Goal: Use online tool/utility: Use online tool/utility

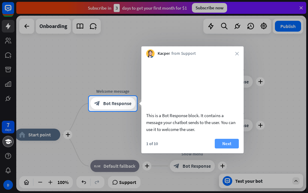
click at [229, 147] on button "Next" at bounding box center [227, 144] width 24 height 10
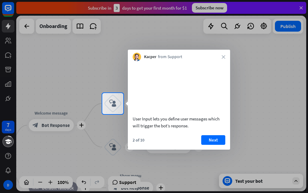
click at [222, 55] on div "Kacper from Support close" at bounding box center [179, 55] width 102 height 11
click at [223, 56] on icon "close" at bounding box center [224, 57] width 4 height 4
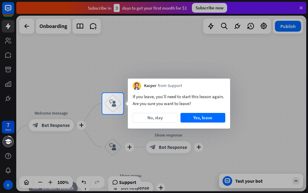
drag, startPoint x: 146, startPoint y: 116, endPoint x: 168, endPoint y: 121, distance: 22.2
click at [147, 116] on button "No, stay" at bounding box center [155, 118] width 45 height 10
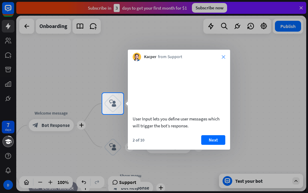
click at [224, 58] on icon "close" at bounding box center [224, 57] width 4 height 4
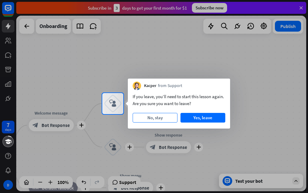
click at [168, 118] on button "No, stay" at bounding box center [155, 118] width 45 height 10
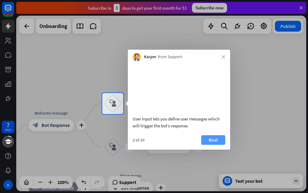
click at [215, 145] on button "Next" at bounding box center [213, 140] width 24 height 10
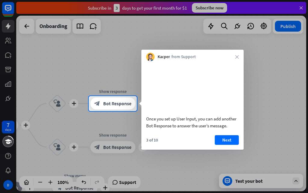
click at [229, 141] on div "Once you set up User Input, you can add another Bot Response to answer the user…" at bounding box center [192, 105] width 102 height 88
click at [229, 144] on button "Next" at bounding box center [227, 140] width 24 height 10
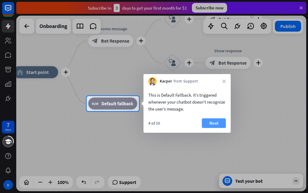
click at [214, 121] on button "Next" at bounding box center [214, 123] width 24 height 10
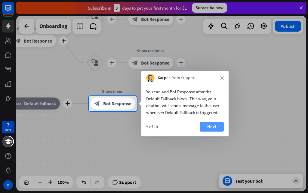
click at [212, 125] on button "Next" at bounding box center [212, 127] width 24 height 10
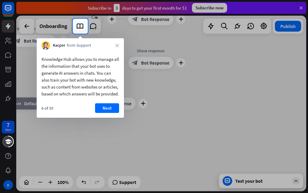
drag, startPoint x: 110, startPoint y: 112, endPoint x: 145, endPoint y: 122, distance: 35.8
click at [109, 112] on button "Next" at bounding box center [107, 108] width 24 height 10
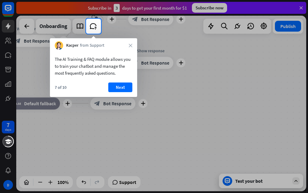
click at [236, 179] on div at bounding box center [154, 113] width 308 height 159
click at [127, 84] on button "Next" at bounding box center [120, 87] width 24 height 10
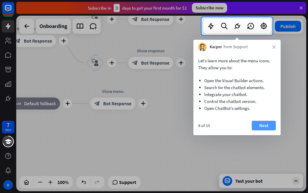
click at [262, 125] on button "Next" at bounding box center [264, 126] width 24 height 10
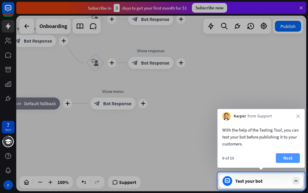
click at [280, 155] on button "Next" at bounding box center [288, 158] width 24 height 10
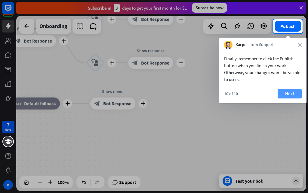
click at [288, 92] on button "Next" at bounding box center [290, 94] width 24 height 10
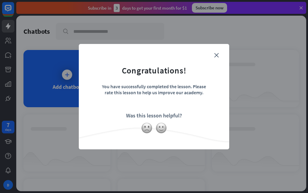
click at [212, 55] on form "Congratulations! You have successfully completed the lesson. Please rate this l…" at bounding box center [153, 87] width 135 height 72
click at [214, 54] on icon "close" at bounding box center [216, 55] width 5 height 5
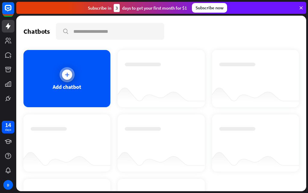
click at [74, 75] on div "Add chatbot" at bounding box center [66, 78] width 87 height 57
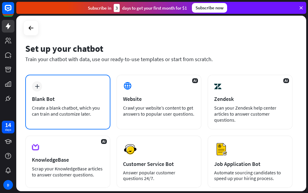
click at [48, 91] on div "plus Blank Bot Create a blank chatbot, which you can train and customize later." at bounding box center [67, 102] width 85 height 55
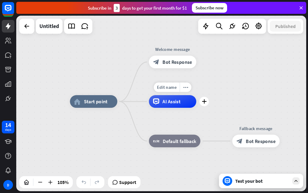
click at [171, 106] on div "AI Assist" at bounding box center [172, 101] width 47 height 13
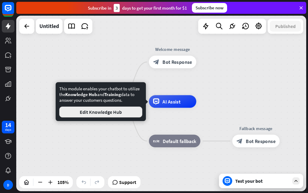
click at [115, 111] on button "Edit Knowledge Hub" at bounding box center [100, 111] width 83 height 11
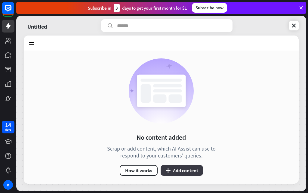
click at [175, 166] on button "plus Add content" at bounding box center [182, 170] width 42 height 11
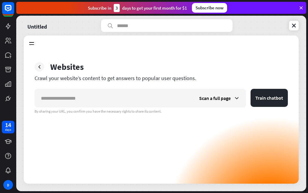
click at [300, 28] on div "Untitled Knowledge Hub Learn Websites 0 Articles 0 KnowledgeBase 0 Zendesk 0 Fi…" at bounding box center [161, 103] width 290 height 175
click at [291, 23] on icon at bounding box center [294, 26] width 6 height 6
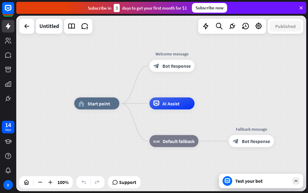
click at [300, 4] on div "Subscribe [DATE] to get your first month for $1 Subscribe now" at bounding box center [161, 8] width 290 height 12
click at [300, 7] on icon at bounding box center [300, 7] width 5 height 5
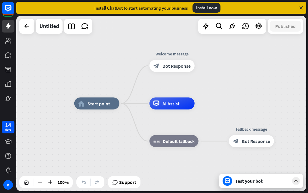
click at [300, 7] on icon at bounding box center [300, 7] width 5 height 5
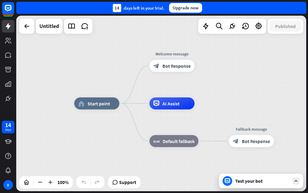
click at [300, 7] on div "14 days left in your trial. Upgrade now" at bounding box center [161, 8] width 290 height 12
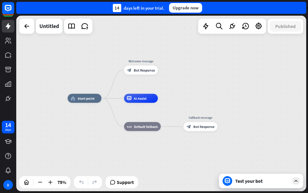
click at [240, 180] on div "Test your bot" at bounding box center [262, 181] width 54 height 6
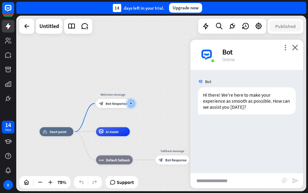
click at [232, 179] on input "text" at bounding box center [235, 180] width 91 height 15
type input "*"
type input "****"
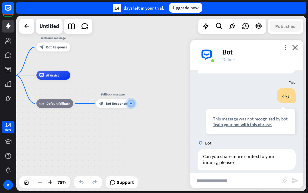
scroll to position [47, 0]
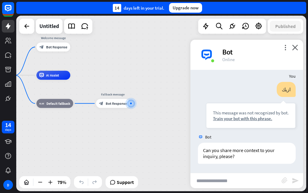
click at [240, 179] on input "text" at bounding box center [235, 180] width 91 height 15
type input "**********"
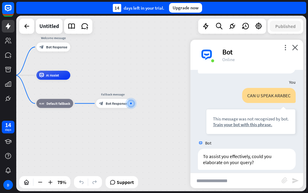
scroll to position [143, 0]
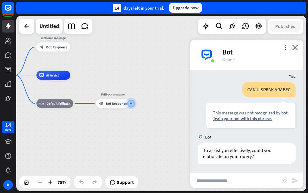
paste input "**********"
type input "**********"
click at [295, 181] on icon "send" at bounding box center [295, 180] width 7 height 7
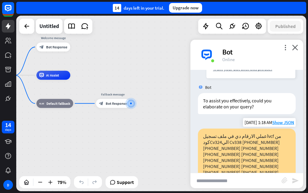
scroll to position [227, 0]
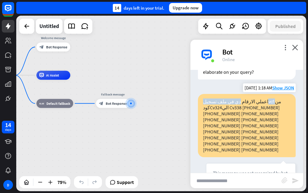
drag, startPoint x: 263, startPoint y: 100, endPoint x: 232, endPoint y: 102, distance: 31.9
click at [232, 102] on div "اعملي الارقام دي في ملف تسجيلvcf من كودCv324الي Cv338 [PHONE_NUMBER] [PHONE_NUM…" at bounding box center [247, 125] width 98 height 63
drag, startPoint x: 238, startPoint y: 107, endPoint x: 198, endPoint y: 101, distance: 40.5
click at [198, 101] on div "اعملي الارقام دي في ملف تسجيلvcf من كودCv324الي Cv338 [PHONE_NUMBER] [PHONE_NUM…" at bounding box center [247, 125] width 98 height 63
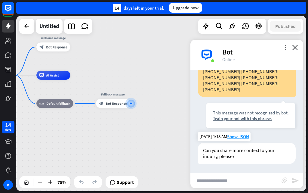
scroll to position [263, 0]
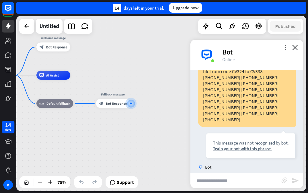
paste input "**********"
drag, startPoint x: 271, startPoint y: 181, endPoint x: 192, endPoint y: 179, distance: 79.1
click at [192, 179] on input "**********" at bounding box center [235, 180] width 91 height 15
type input "**********"
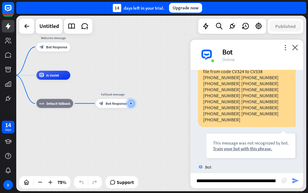
click at [295, 180] on icon "send" at bounding box center [295, 180] width 7 height 7
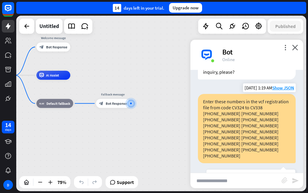
scroll to position [444, 0]
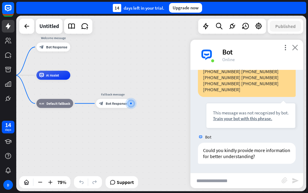
click at [297, 46] on icon "close" at bounding box center [295, 48] width 6 height 6
